Goal: Task Accomplishment & Management: Manage account settings

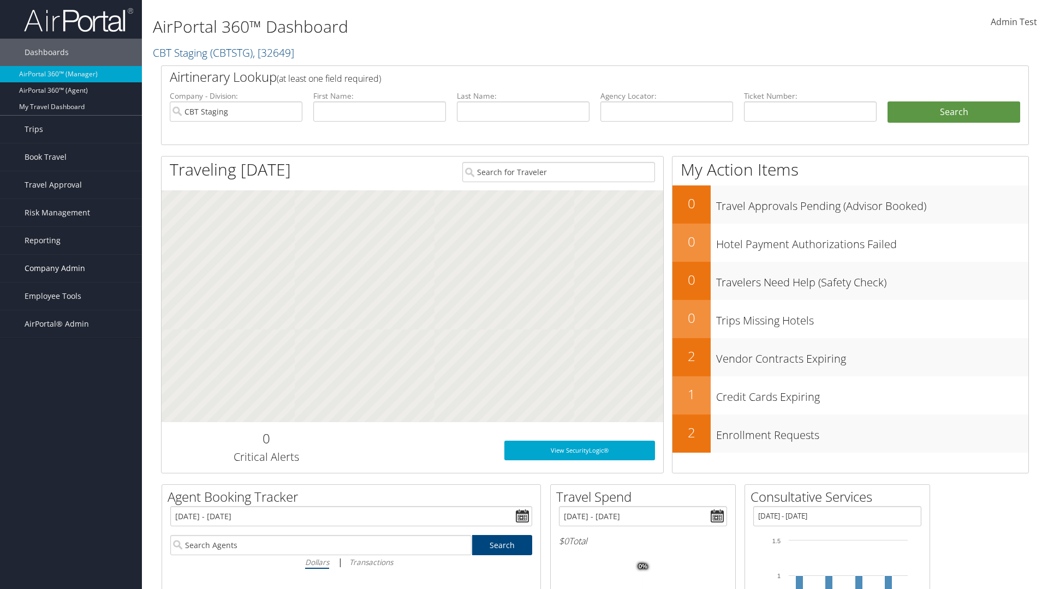
click at [71, 269] on span "Company Admin" at bounding box center [55, 268] width 61 height 27
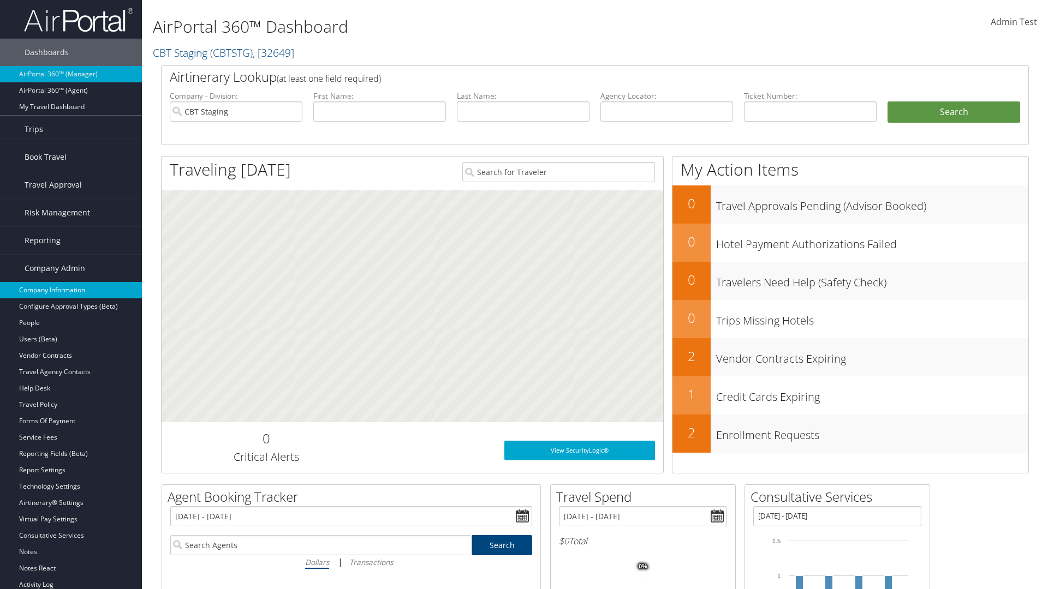
click at [71, 290] on link "Company Information" at bounding box center [71, 290] width 142 height 16
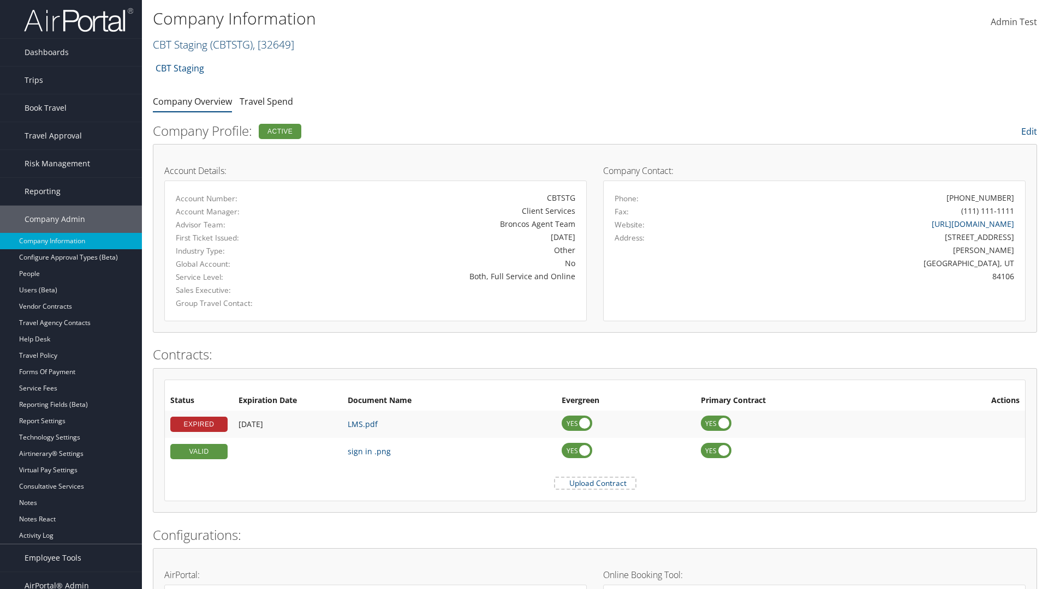
click at [180, 44] on link "CBT Staging ( CBTSTG ) , [ 32649 ]" at bounding box center [223, 44] width 141 height 15
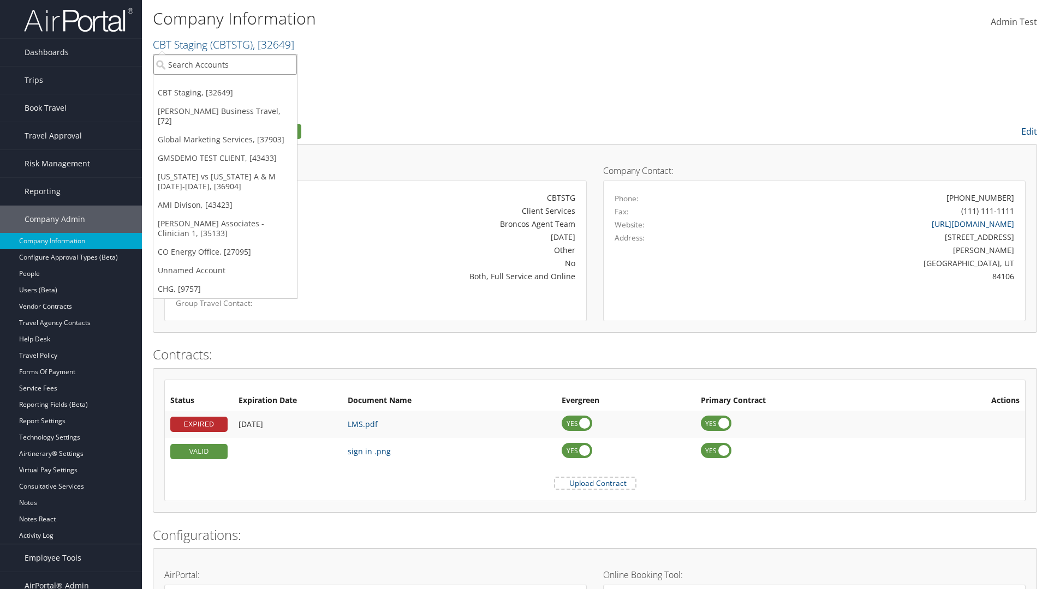
click at [225, 64] on input "search" at bounding box center [225, 65] width 144 height 20
type input "CBTSTG"
click at [225, 85] on div "CBT Staging (CBTSTG), [32649]" at bounding box center [225, 85] width 156 height 10
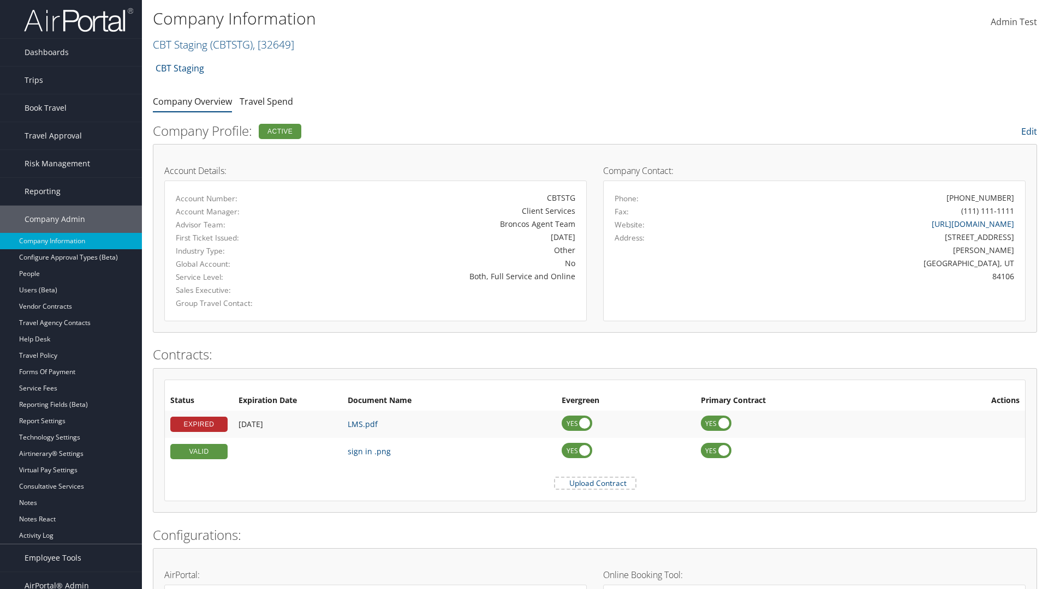
scroll to position [507, 0]
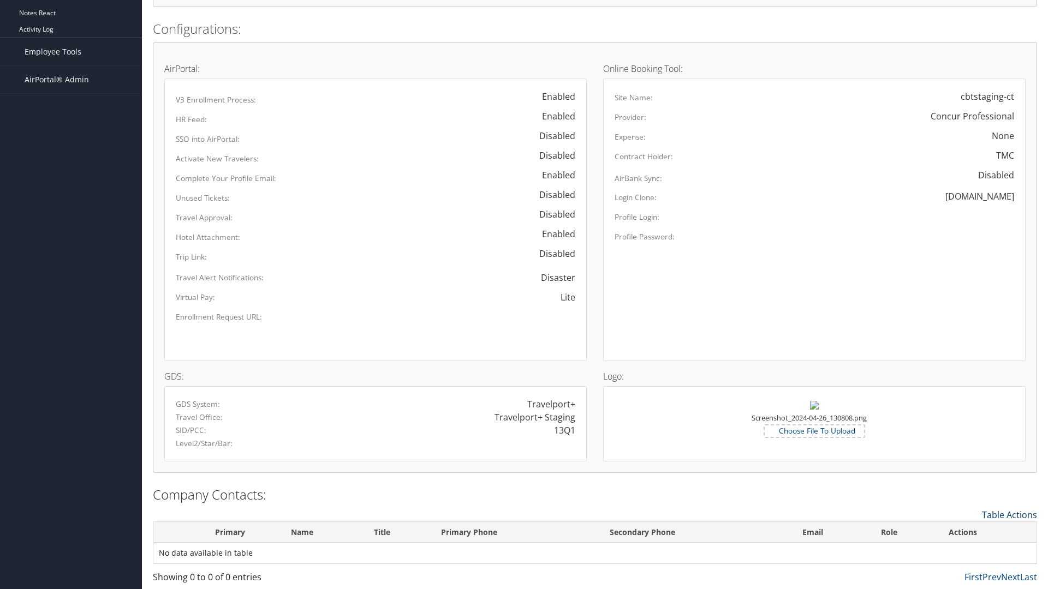
click at [1009, 515] on link "Table Actions" at bounding box center [1009, 515] width 55 height 12
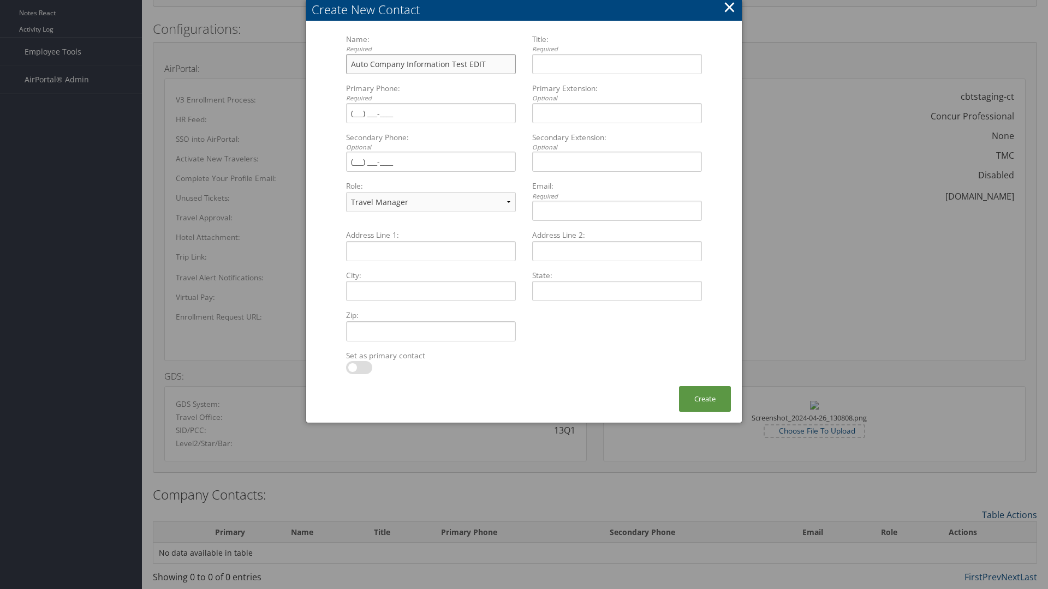
type input "Auto Company Information Test EDIT"
type input "Company Information Title EDIT"
type input "(801) 534-4900"
select select "EX"
type input "(801) 534-4900"
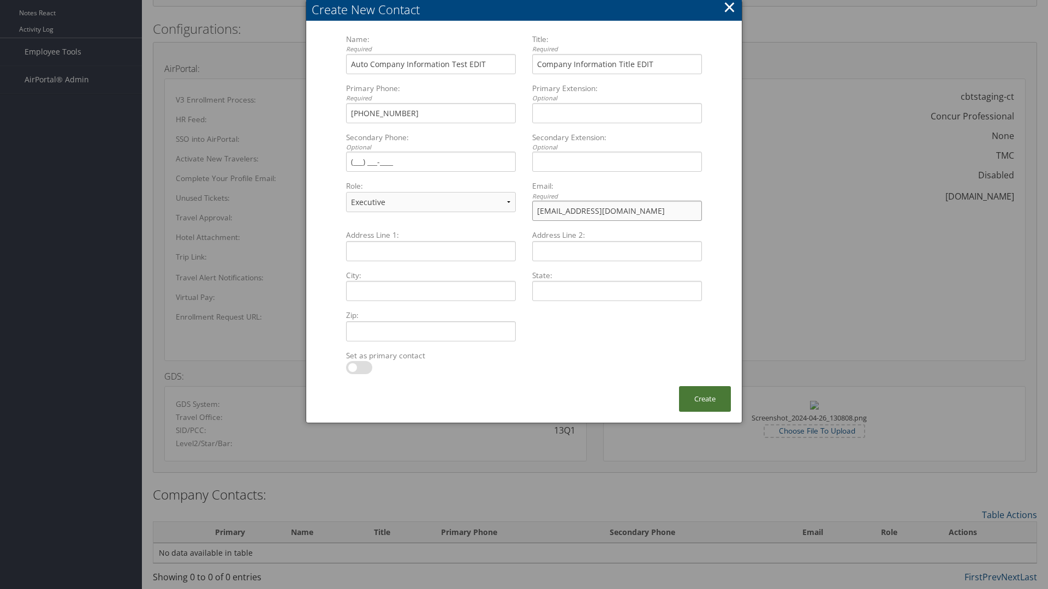
type input "sample@cbtravel.com"
click at [705, 399] on button "Create" at bounding box center [705, 399] width 52 height 26
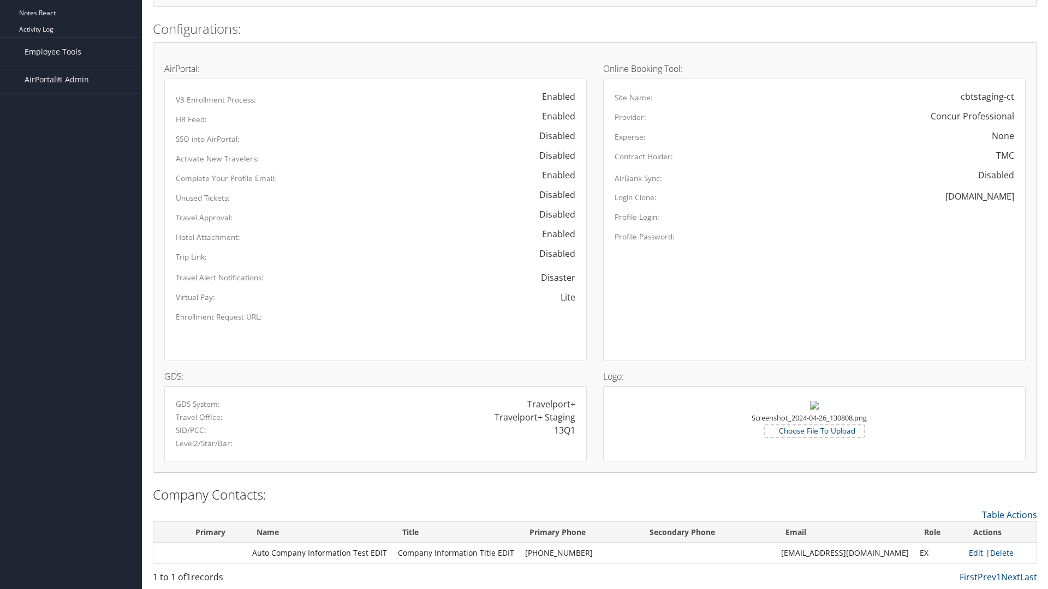
click at [971, 553] on link "Edit" at bounding box center [976, 553] width 14 height 10
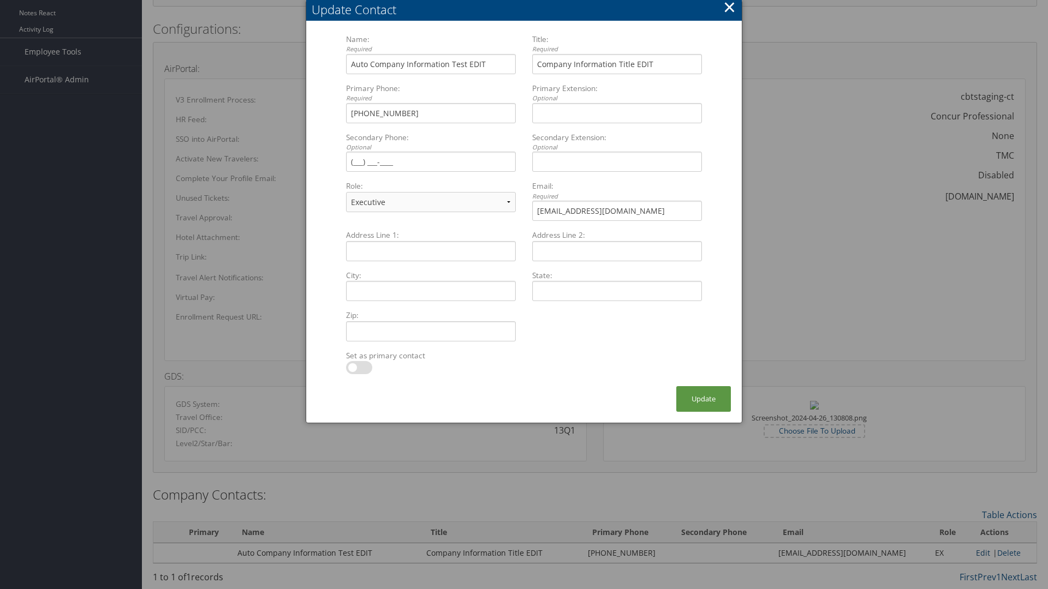
select select "FA"
click at [704, 399] on button "Update" at bounding box center [703, 399] width 55 height 26
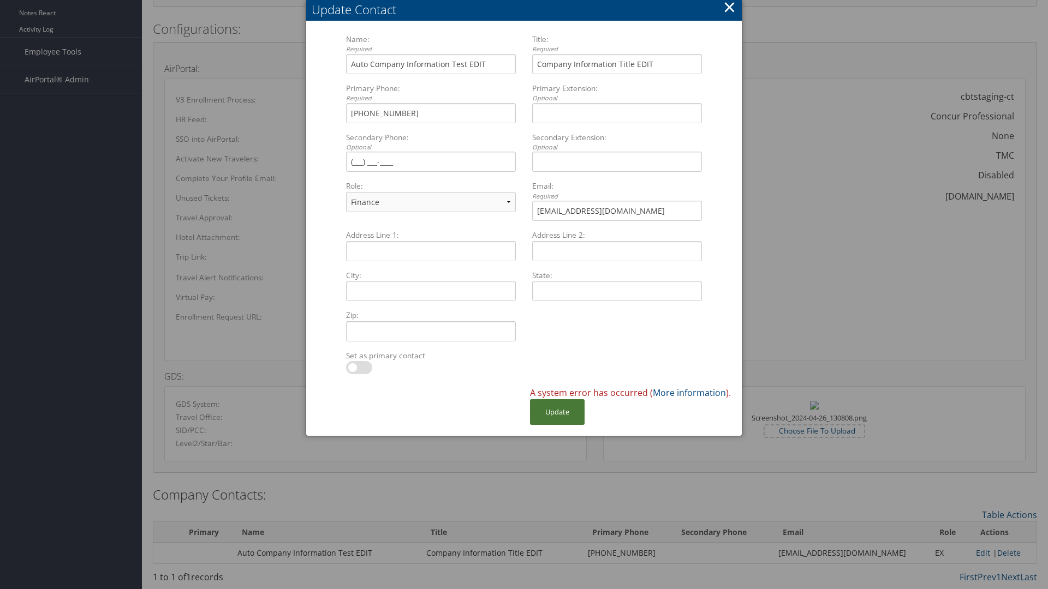
scroll to position [475, 0]
